Goal: Task Accomplishment & Management: Complete application form

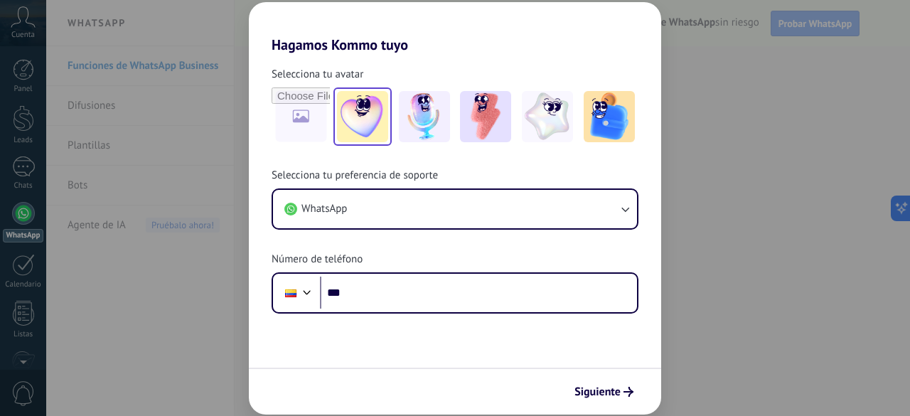
click at [362, 126] on img at bounding box center [362, 116] width 51 height 51
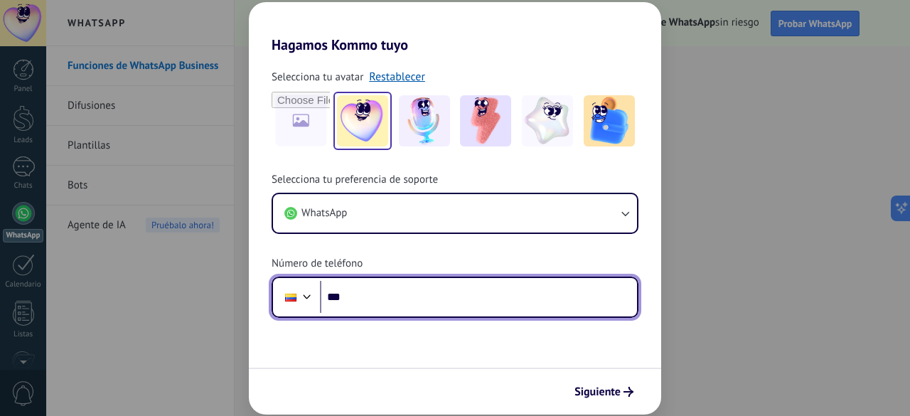
click at [367, 308] on input "***" at bounding box center [478, 297] width 317 height 33
type input "**********"
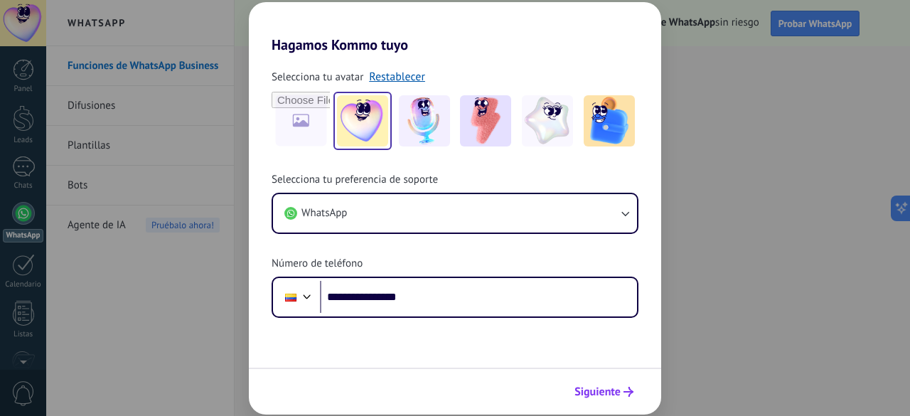
drag, startPoint x: 618, startPoint y: 395, endPoint x: 620, endPoint y: 381, distance: 13.7
click at [617, 393] on span "Siguiente" at bounding box center [597, 392] width 46 height 10
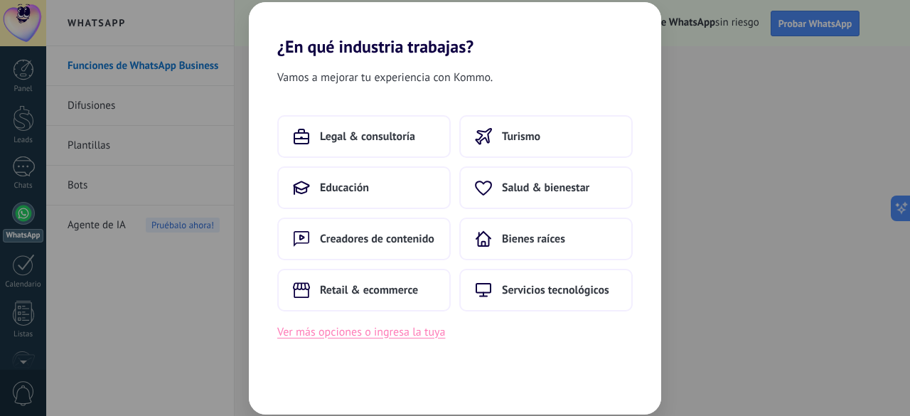
click at [362, 336] on button "Ver más opciones o ingresa la tuya" at bounding box center [361, 332] width 168 height 18
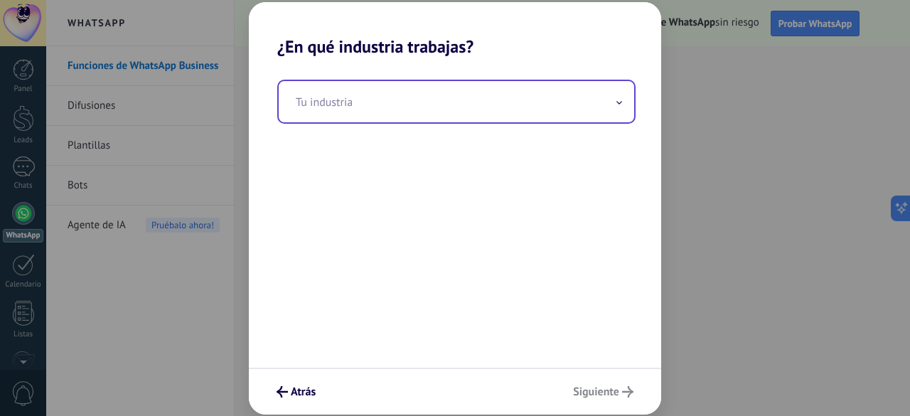
click at [368, 107] on input "text" at bounding box center [457, 101] width 356 height 41
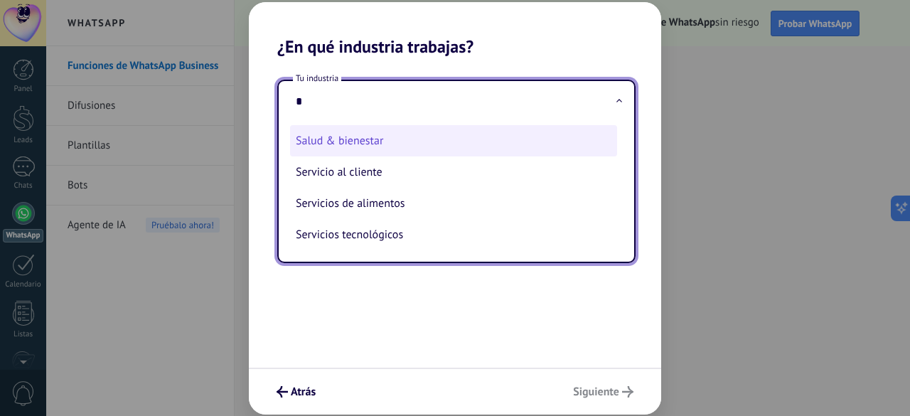
click at [359, 140] on li "Salud & bienestar" at bounding box center [453, 140] width 327 height 31
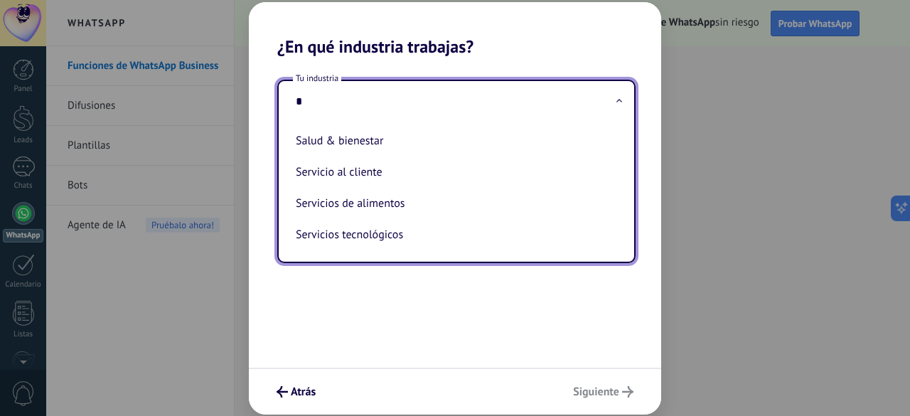
type input "**********"
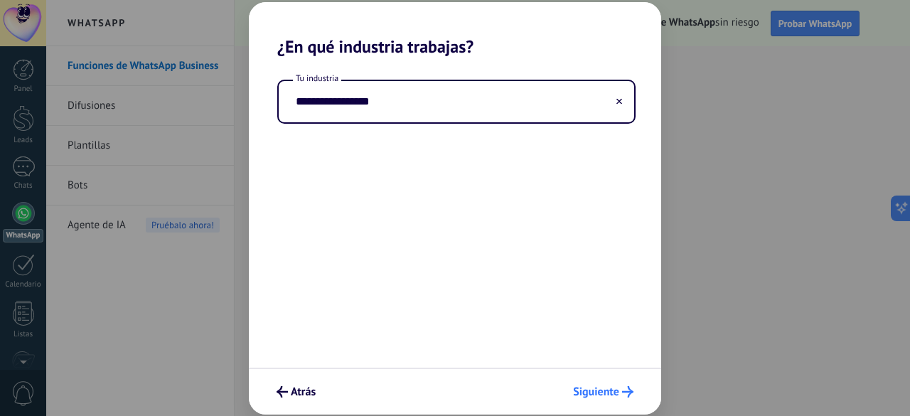
click at [585, 388] on span "Siguiente" at bounding box center [596, 392] width 46 height 10
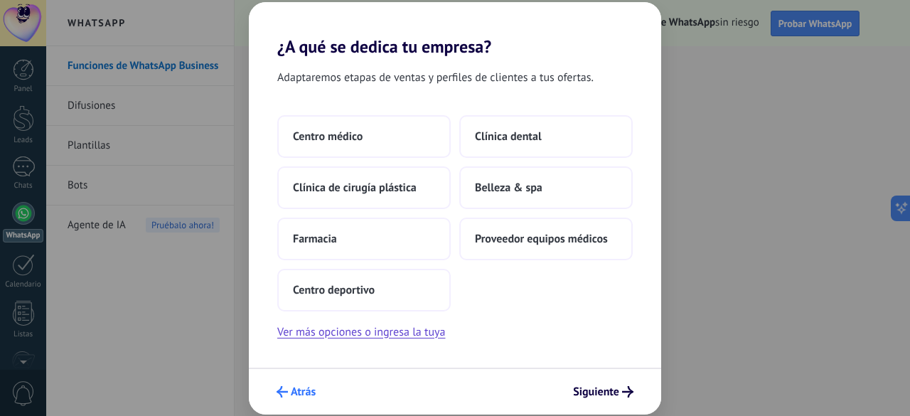
click at [293, 395] on span "Atrás" at bounding box center [303, 392] width 25 height 10
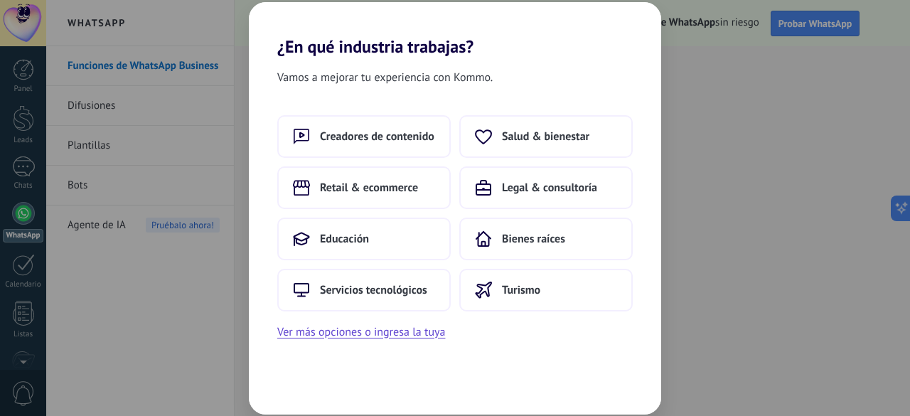
click at [296, 390] on div "Vamos a mejorar tu experiencia con Kommo. Creadores de contenido Salud & bienes…" at bounding box center [455, 236] width 412 height 358
click at [364, 247] on button "Educación" at bounding box center [363, 239] width 173 height 43
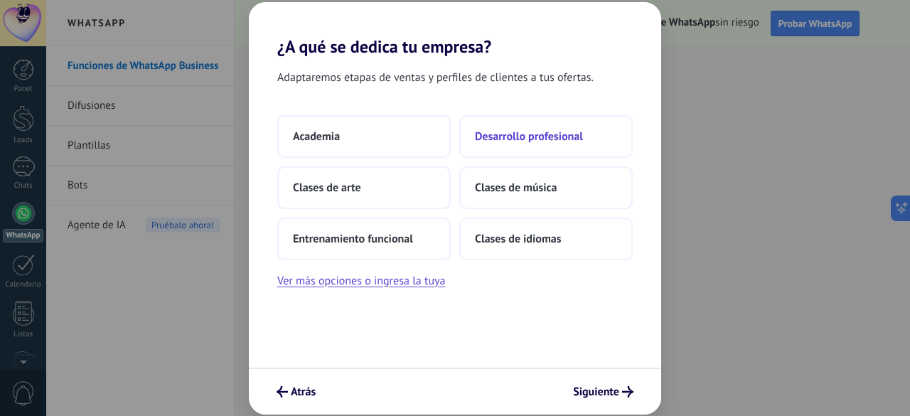
click at [520, 143] on button "Desarrollo profesional" at bounding box center [545, 136] width 173 height 43
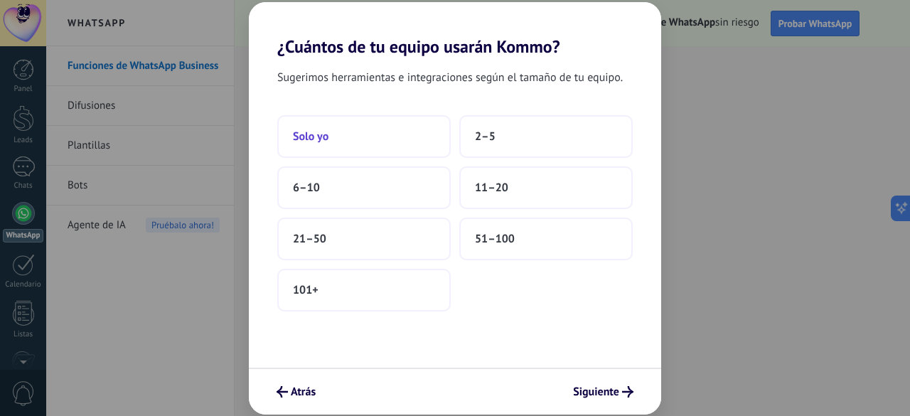
click at [343, 137] on button "Solo yo" at bounding box center [363, 136] width 173 height 43
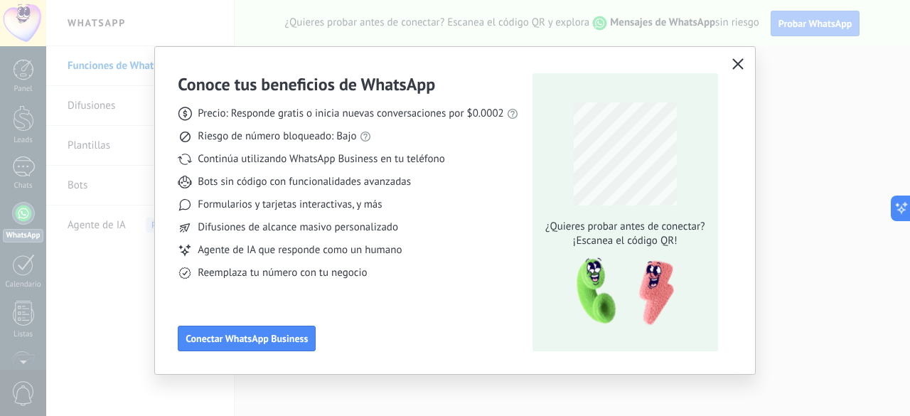
click at [732, 65] on icon "button" at bounding box center [737, 63] width 11 height 11
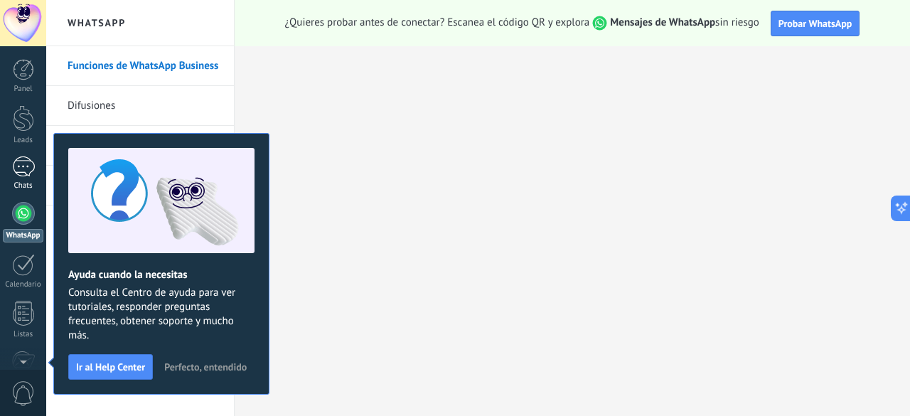
click at [23, 173] on div at bounding box center [23, 166] width 23 height 21
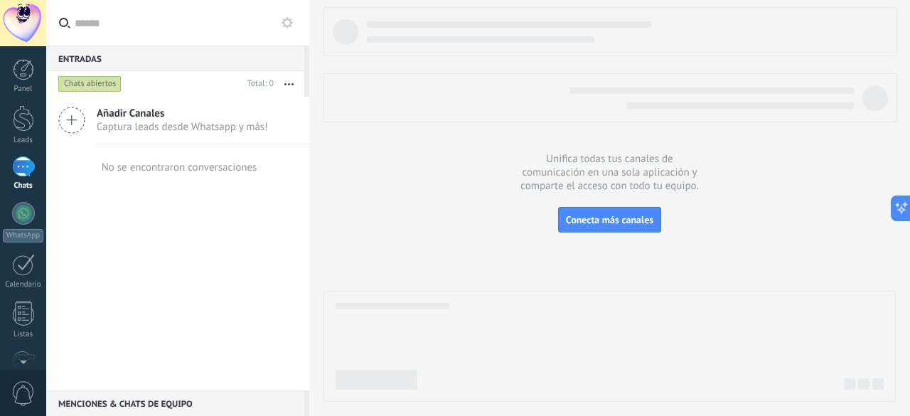
click at [177, 122] on span "Captura leads desde Whatsapp y más!" at bounding box center [182, 127] width 171 height 14
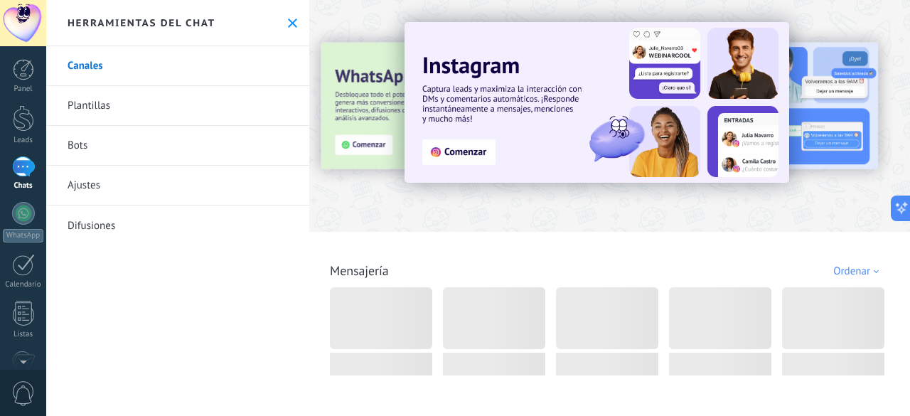
click at [88, 150] on link "Bots" at bounding box center [177, 146] width 263 height 40
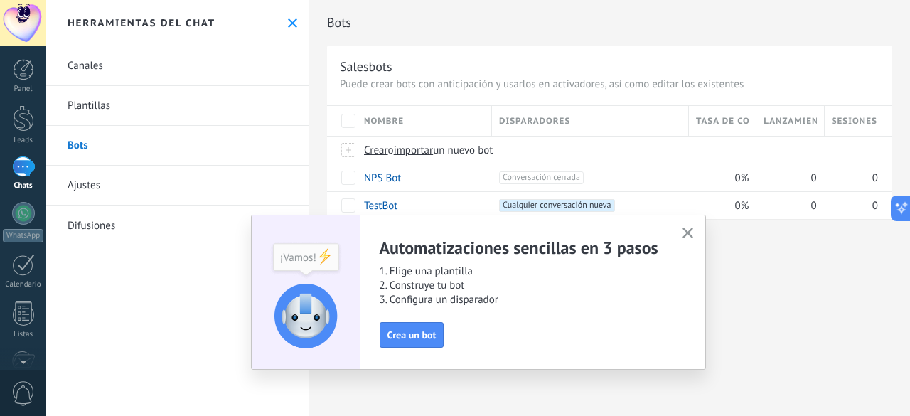
click at [685, 232] on icon "button" at bounding box center [688, 233] width 11 height 11
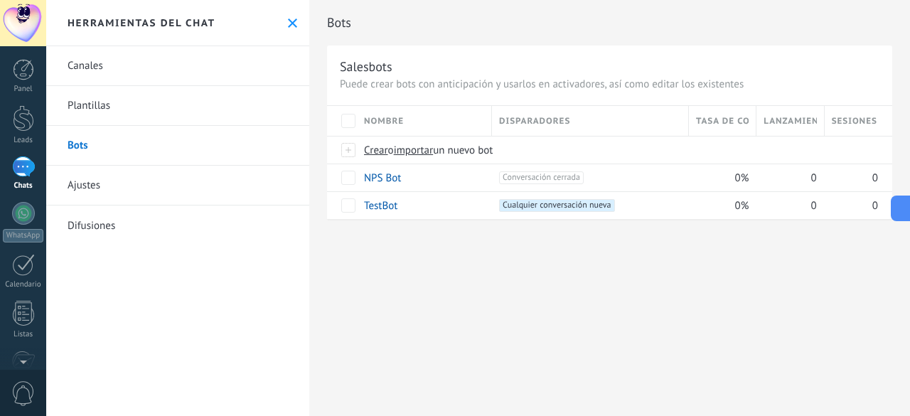
click at [114, 108] on link "Plantillas" at bounding box center [177, 106] width 263 height 40
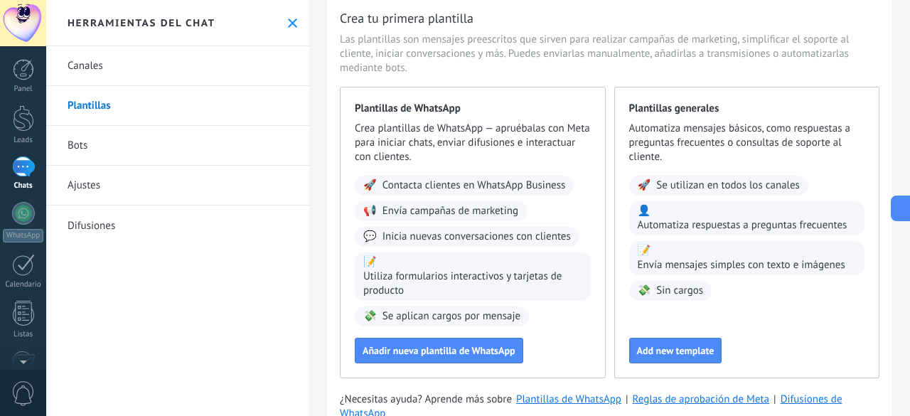
scroll to position [104, 0]
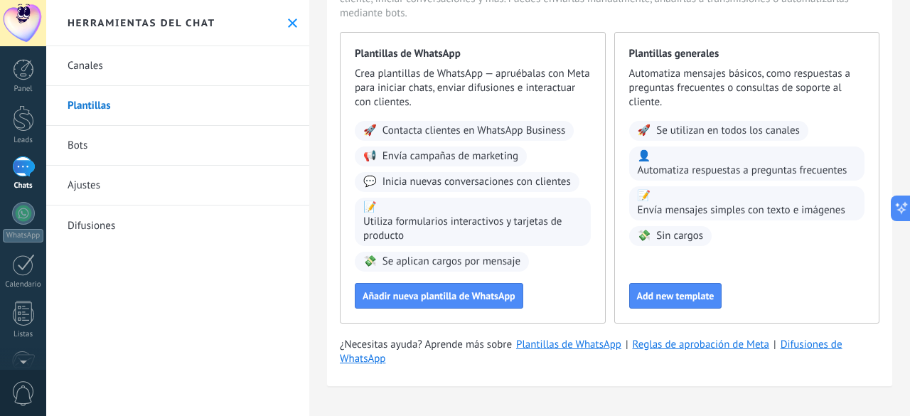
click at [288, 27] on icon at bounding box center [292, 22] width 9 height 9
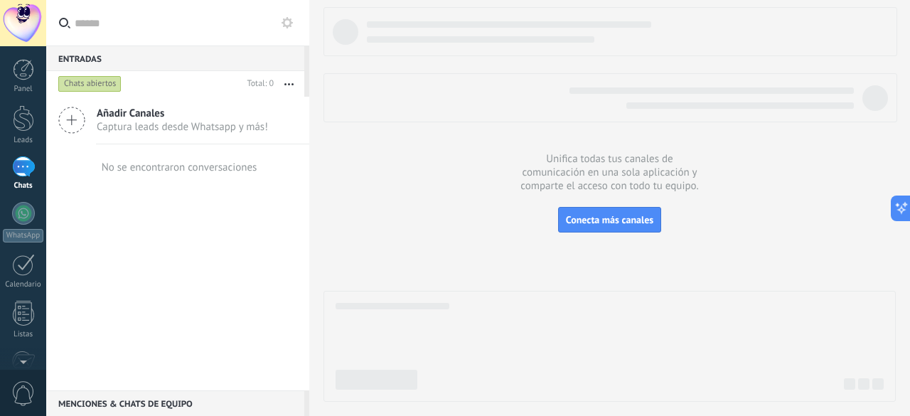
click at [287, 23] on icon at bounding box center [287, 22] width 11 height 11
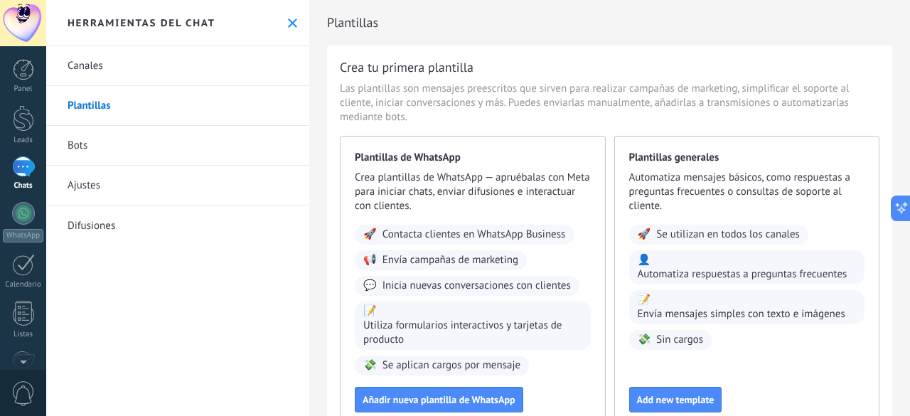
click at [148, 193] on link "Ajustes" at bounding box center [177, 186] width 263 height 40
click at [289, 23] on use at bounding box center [292, 22] width 9 height 9
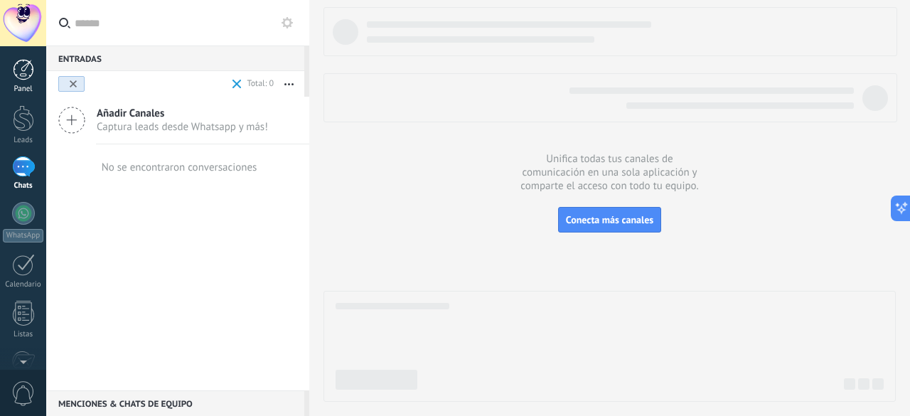
click at [29, 73] on div at bounding box center [23, 69] width 21 height 21
